Goal: Task Accomplishment & Management: Manage account settings

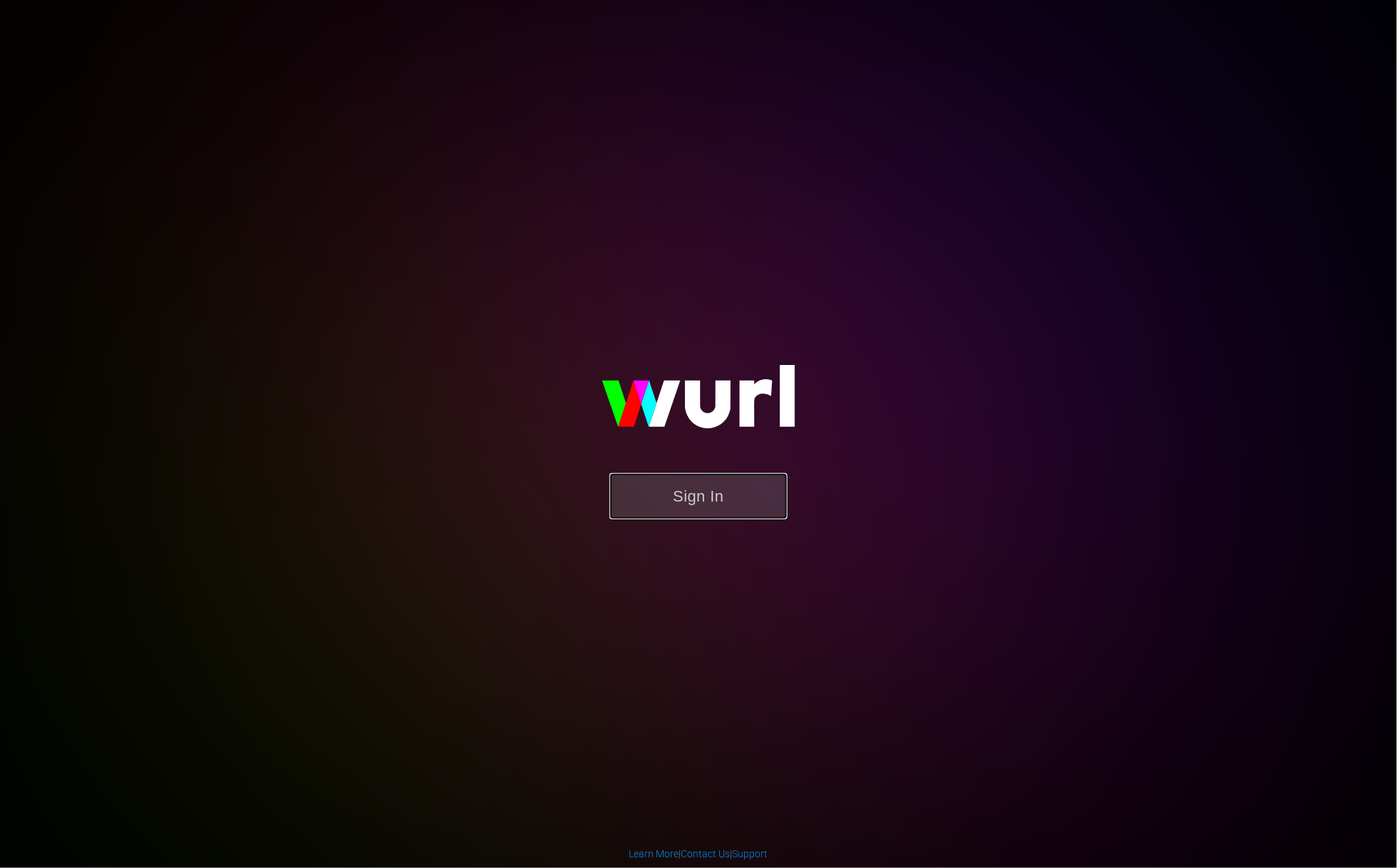
click at [707, 495] on button "Sign In" at bounding box center [698, 496] width 178 height 46
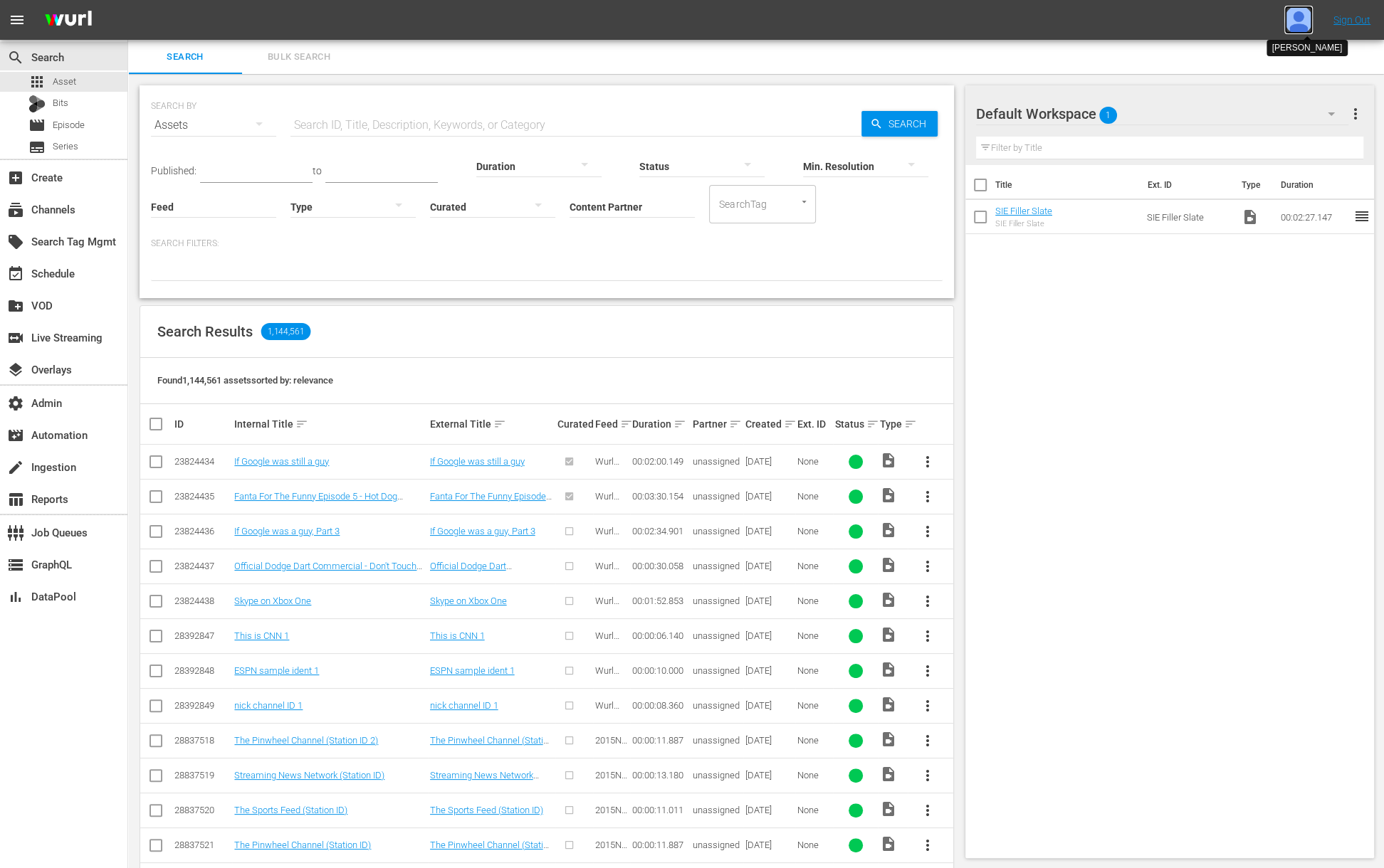
click at [1298, 17] on img at bounding box center [1298, 20] width 29 height 29
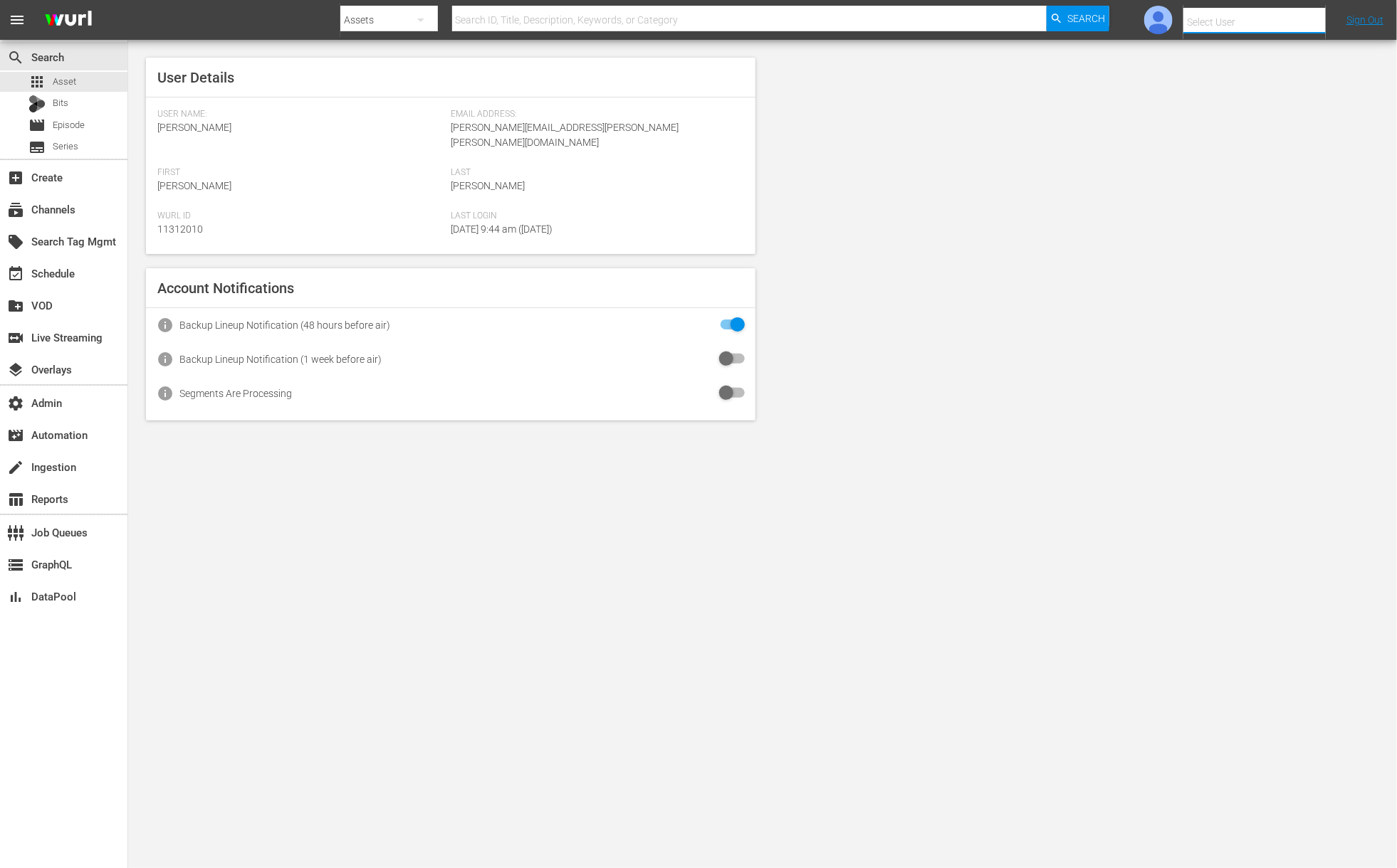
click at [1219, 24] on input "text" at bounding box center [1274, 22] width 182 height 35
click at [1221, 99] on div "Amalia1 Garcia1 <amalia.garcia+testing1@wurl.com>" at bounding box center [1230, 95] width 222 height 35
type input "Amalia1 Garcia1 (11312213)"
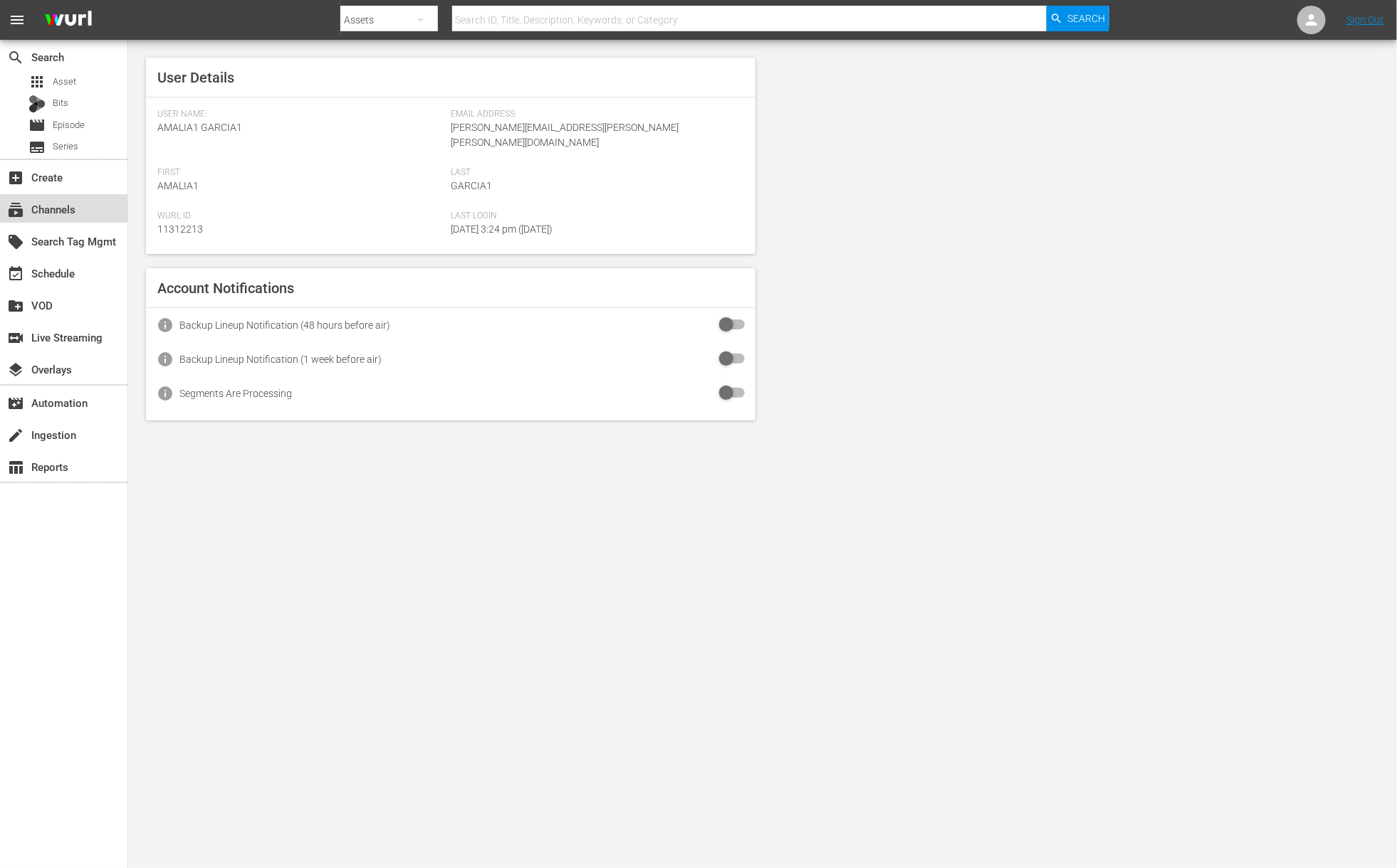
click at [60, 209] on div "subscriptions Channels" at bounding box center [40, 206] width 80 height 13
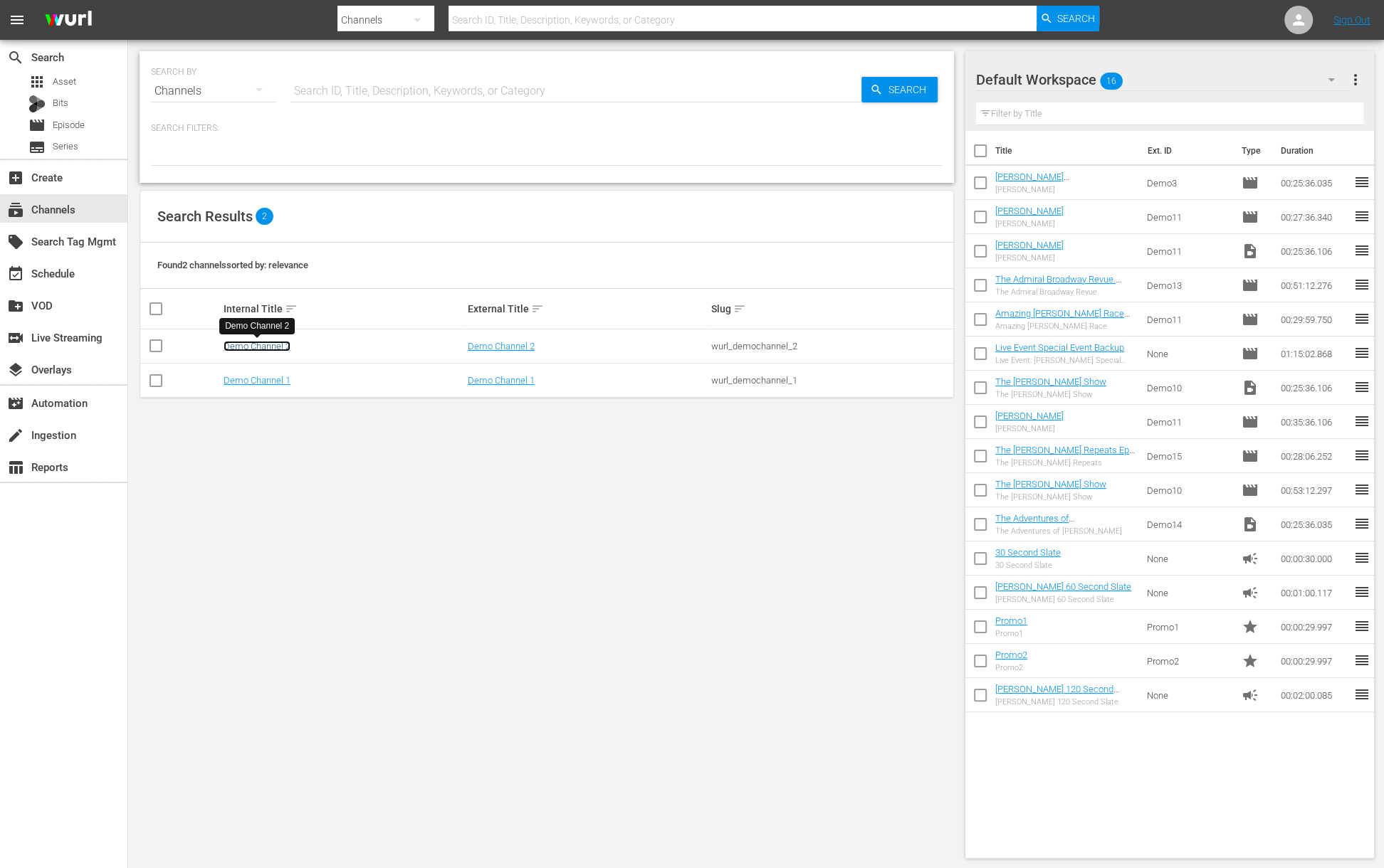
click at [250, 344] on link "Demo Channel 2" at bounding box center [257, 346] width 67 height 11
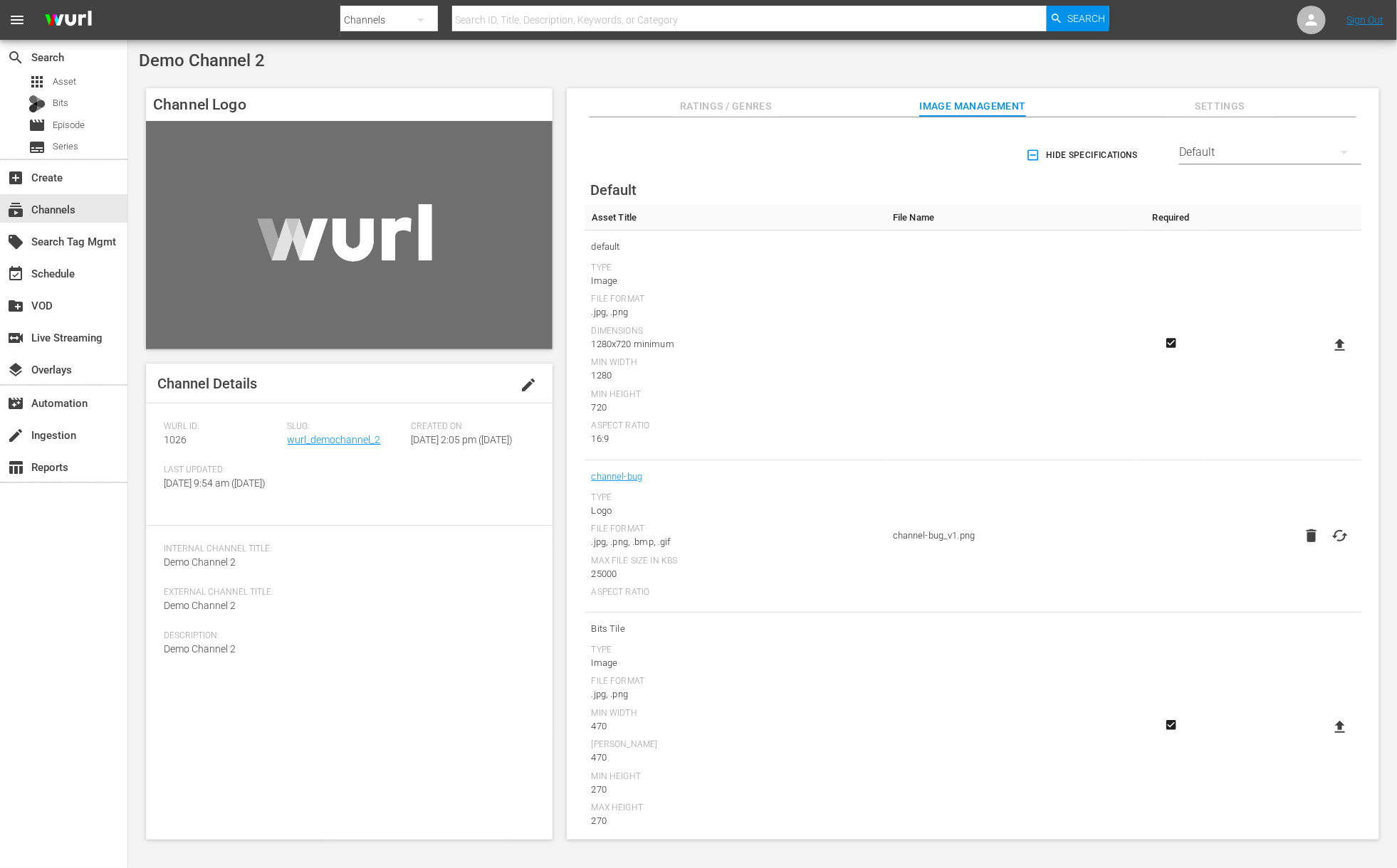
click at [738, 109] on span "Ratings / Genres" at bounding box center [725, 107] width 107 height 18
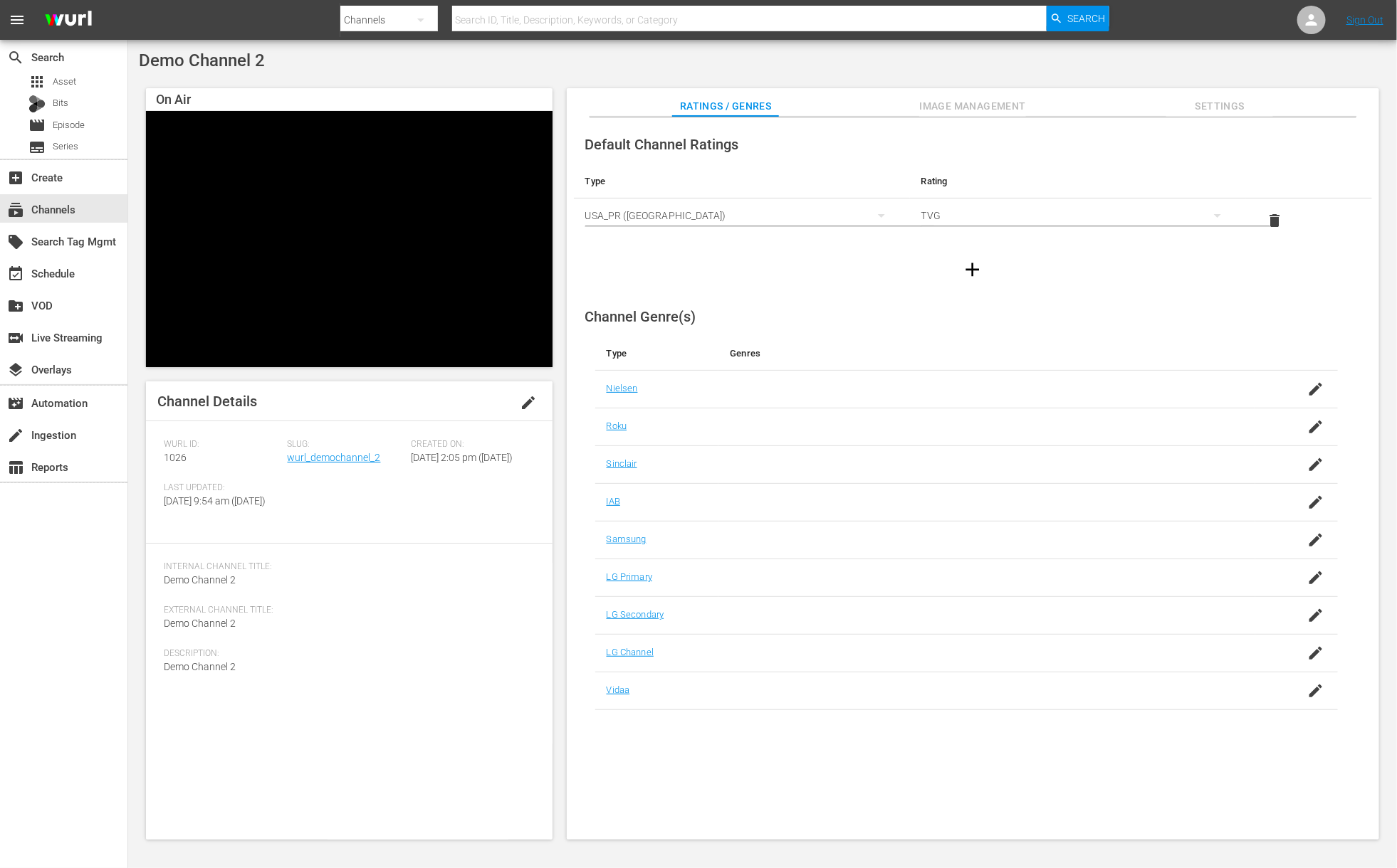
click at [974, 269] on icon "button" at bounding box center [973, 270] width 14 height 14
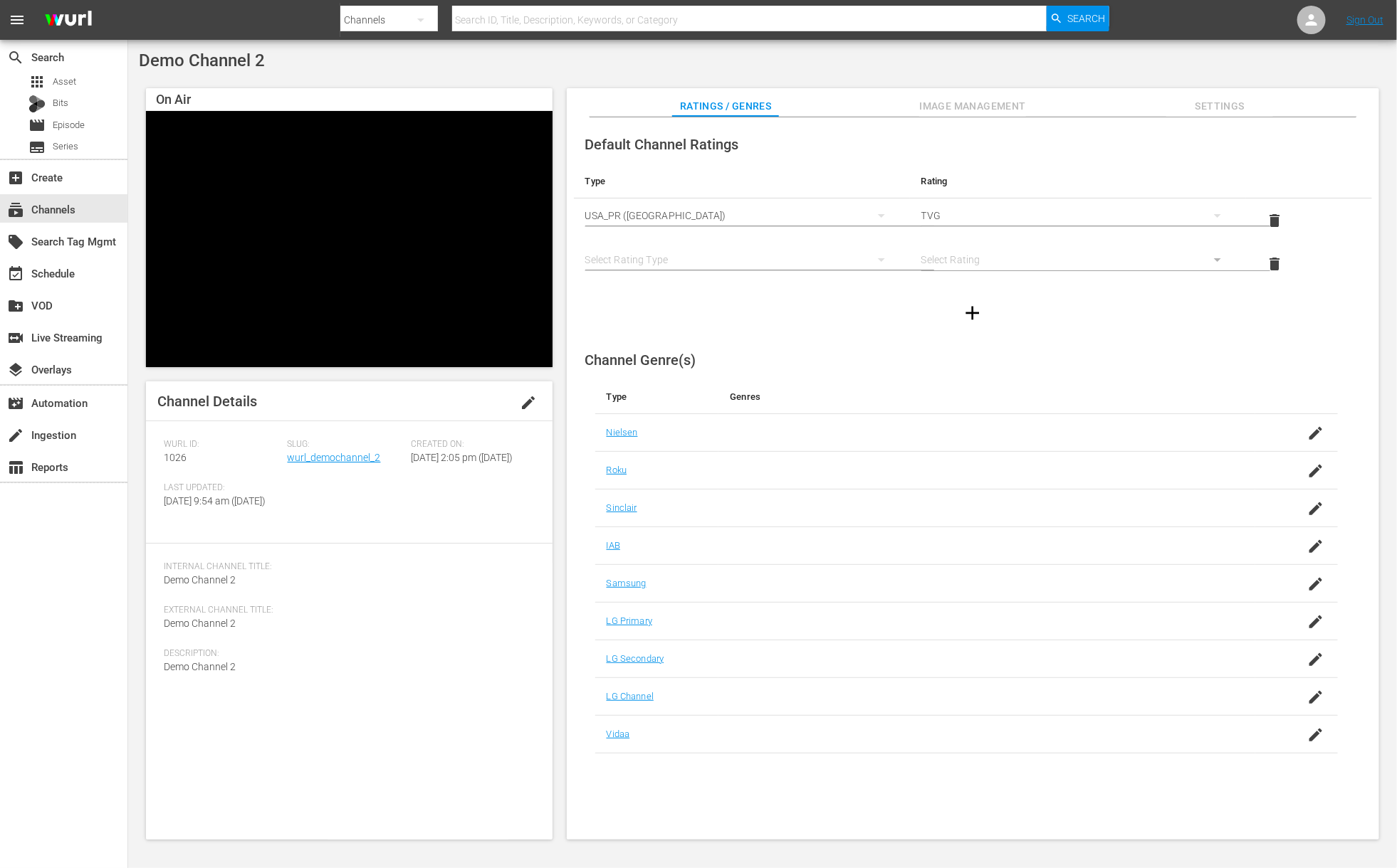
click at [675, 264] on div "simple table" at bounding box center [741, 260] width 313 height 39
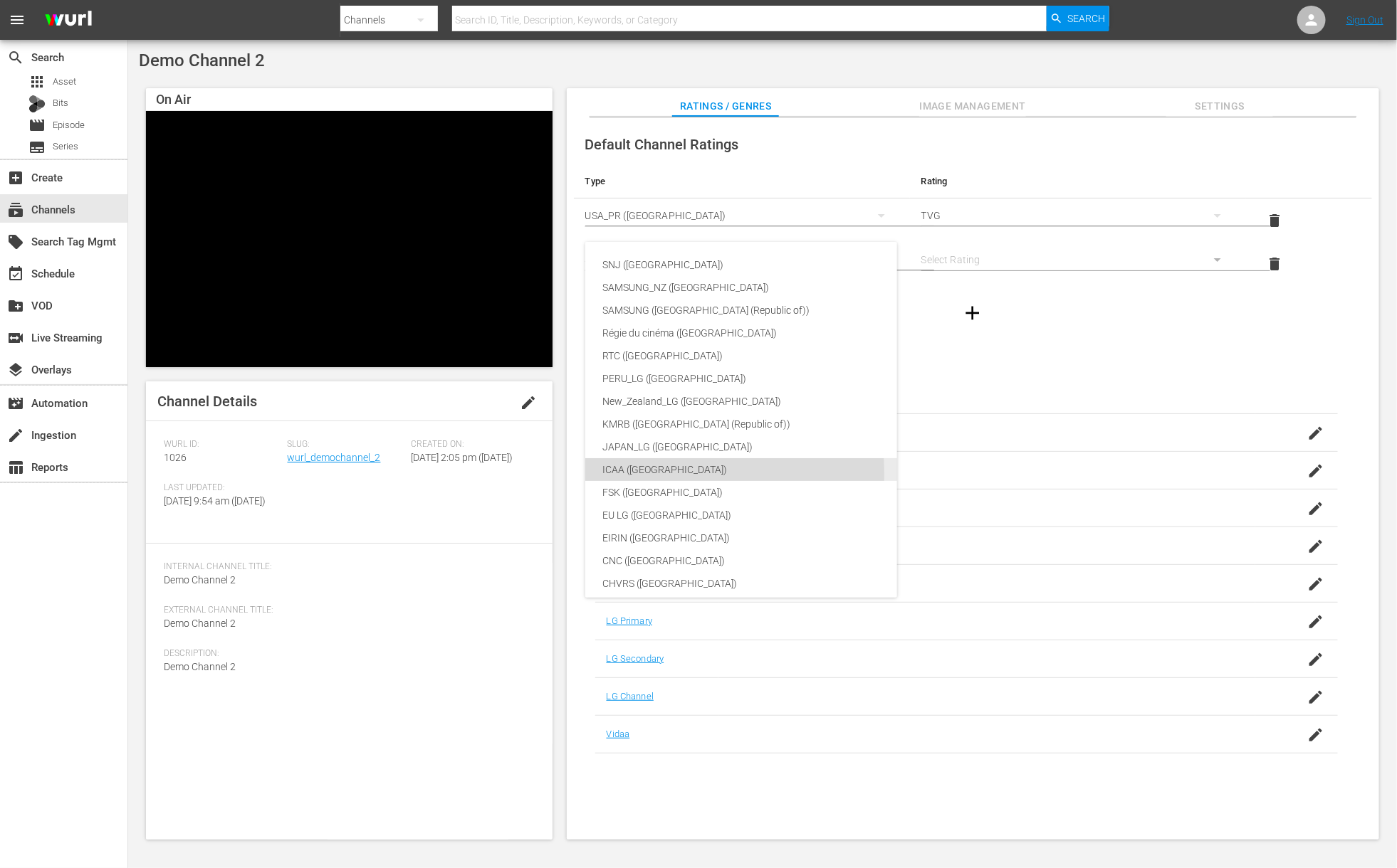
click at [634, 475] on div "ICAA (Spain)" at bounding box center [766, 469] width 327 height 23
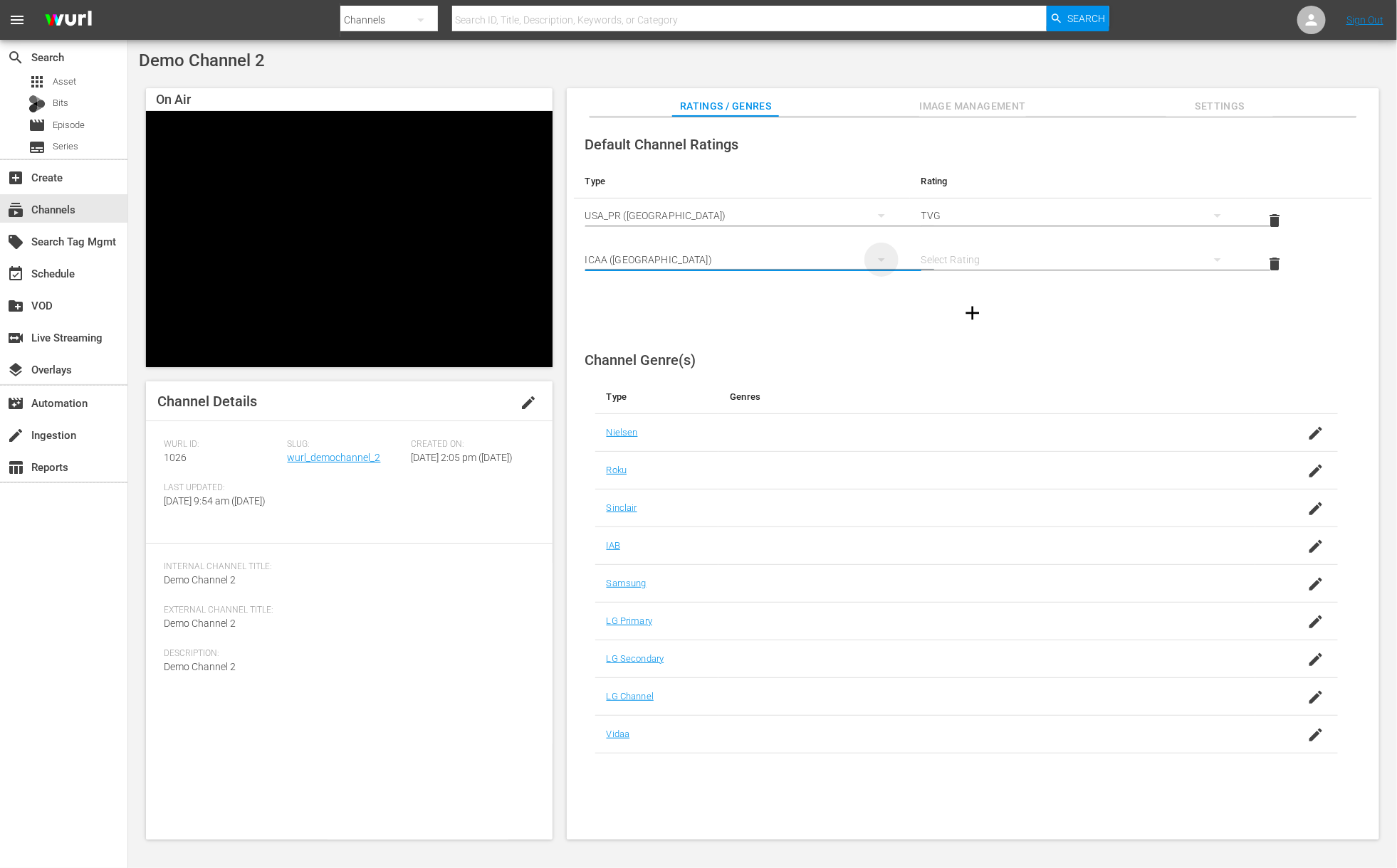
click at [874, 263] on icon "simple table" at bounding box center [880, 259] width 17 height 17
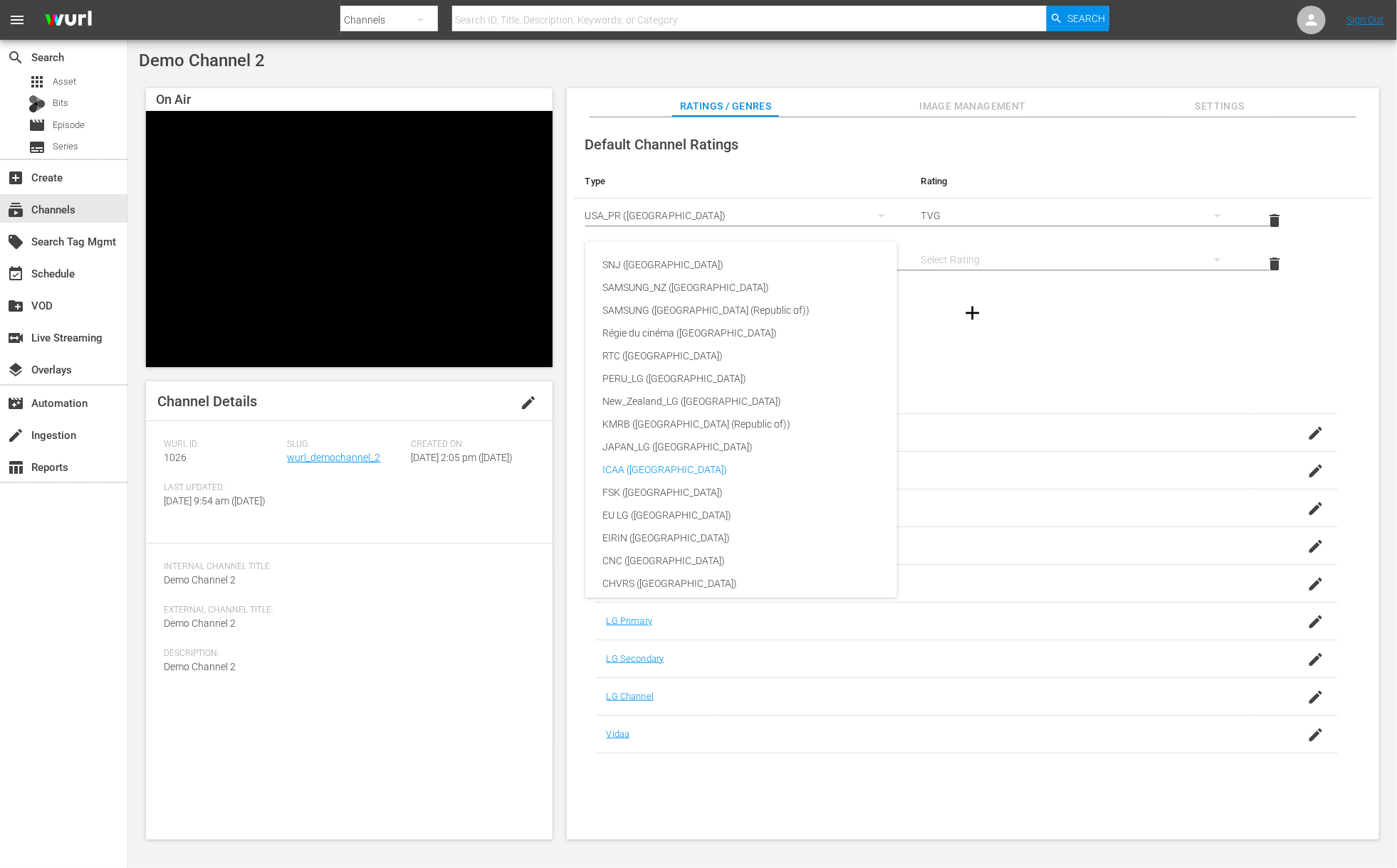
scroll to position [193, 0]
